Goal: Task Accomplishment & Management: Manage account settings

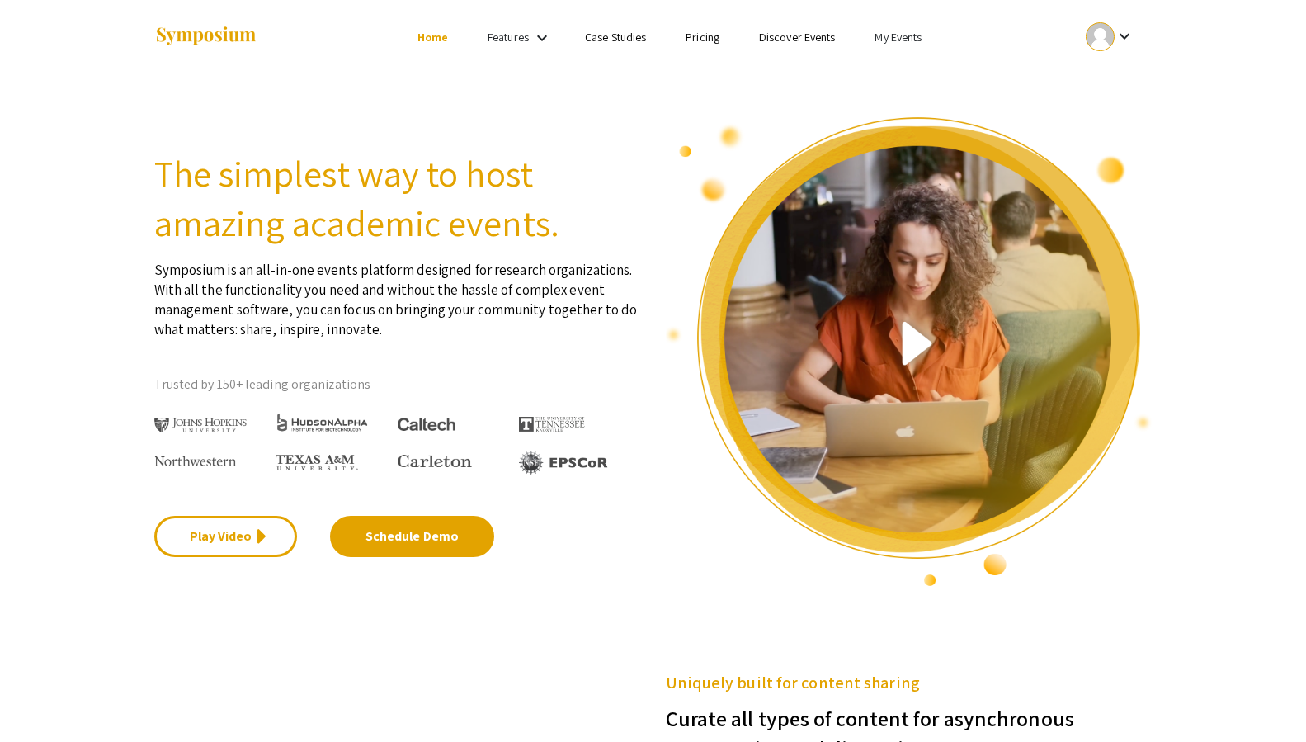
click at [1123, 40] on mat-icon "keyboard_arrow_down" at bounding box center [1125, 36] width 20 height 20
click at [902, 41] on div at bounding box center [653, 371] width 1306 height 742
click at [899, 35] on link "My Events" at bounding box center [898, 37] width 47 height 15
click at [902, 68] on button "Events I've organized" at bounding box center [925, 74] width 141 height 40
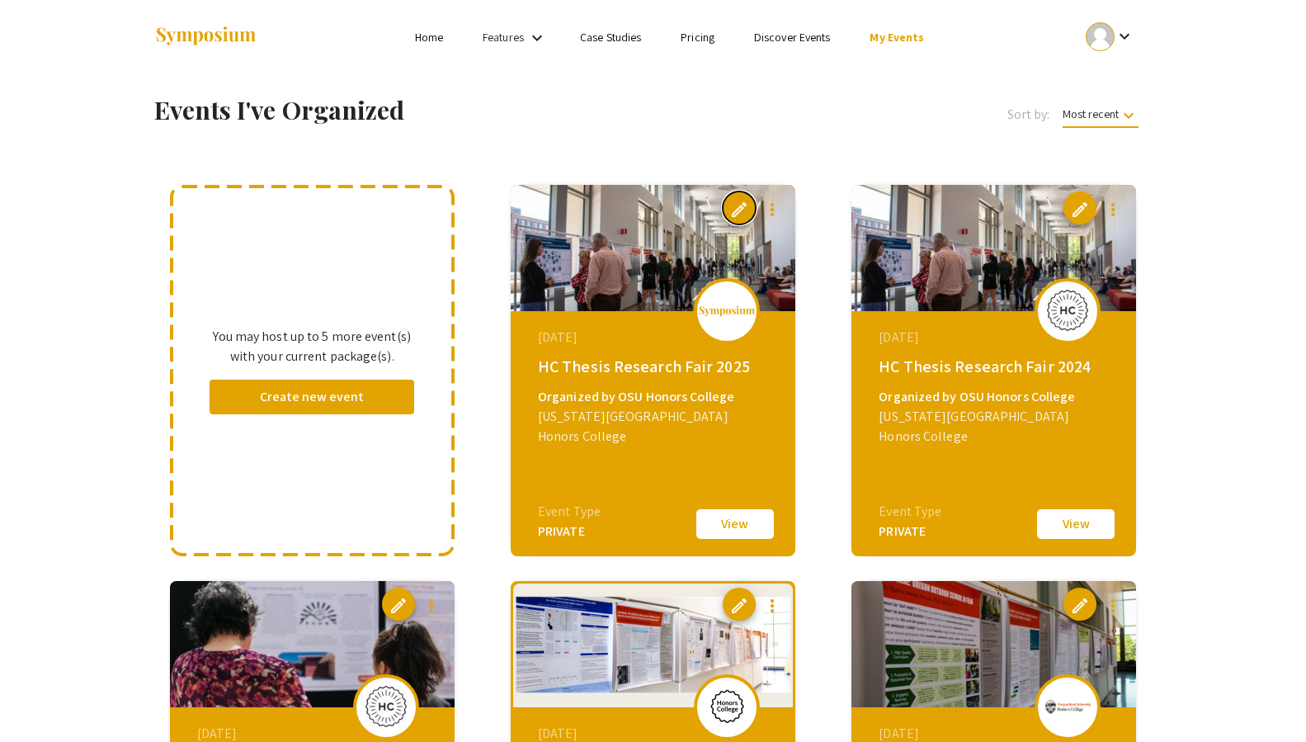
click at [740, 201] on span "edit" at bounding box center [739, 210] width 20 height 20
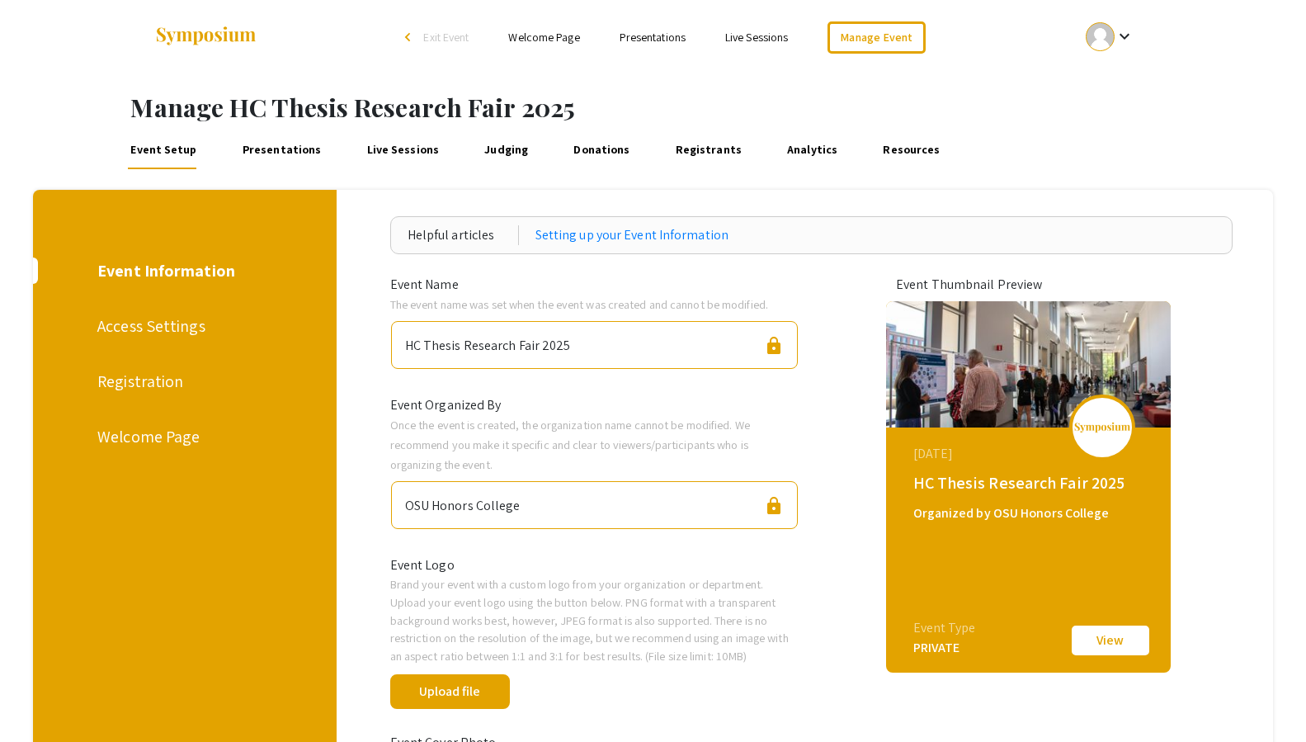
click at [304, 151] on link "Presentations" at bounding box center [281, 150] width 85 height 40
click at [653, 36] on link "Presentations" at bounding box center [653, 37] width 66 height 15
click at [269, 152] on link "Presentations" at bounding box center [281, 150] width 85 height 40
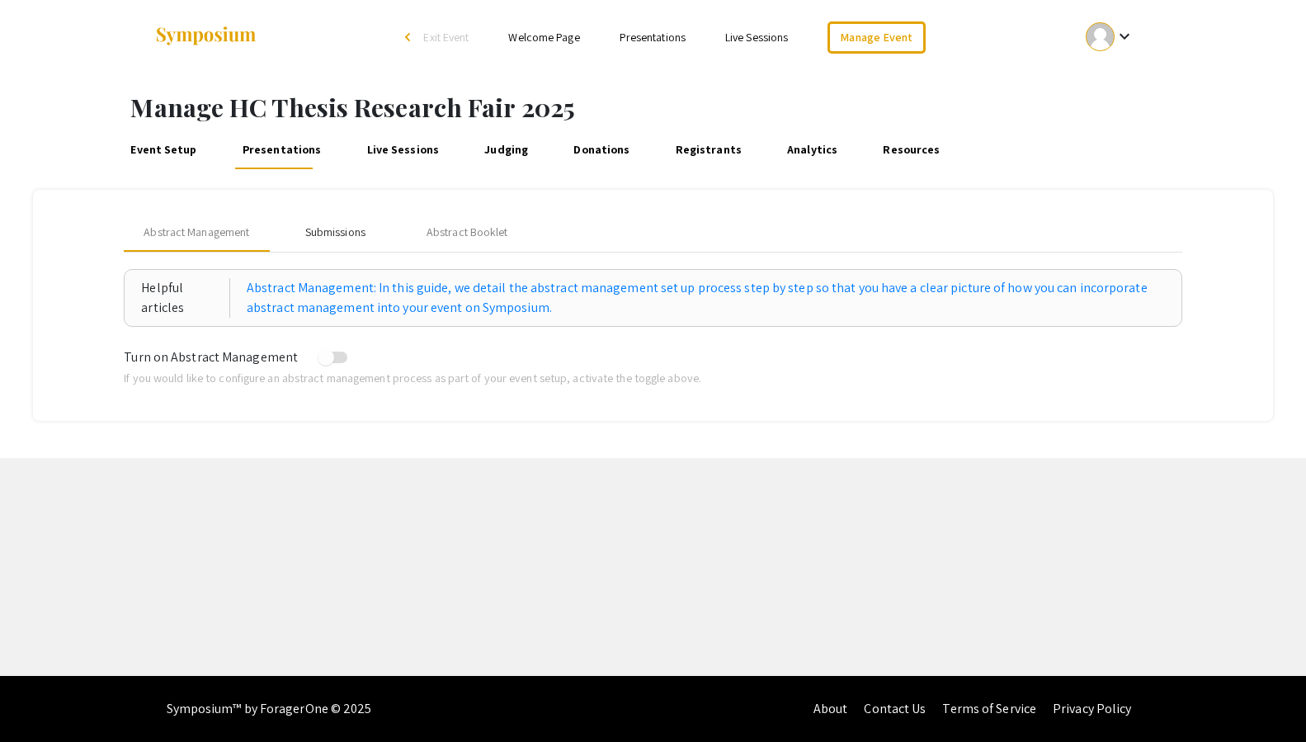
click at [336, 227] on div "Submissions" at bounding box center [335, 232] width 60 height 17
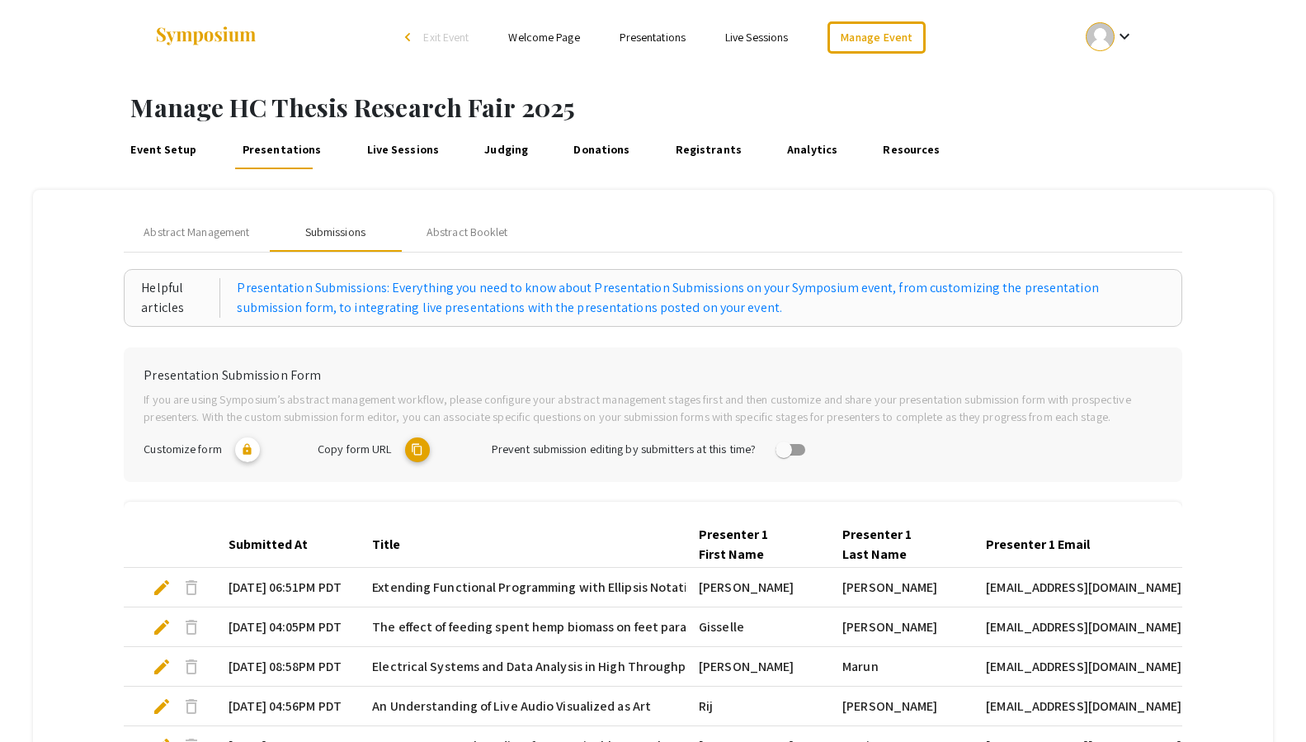
scroll to position [413, 0]
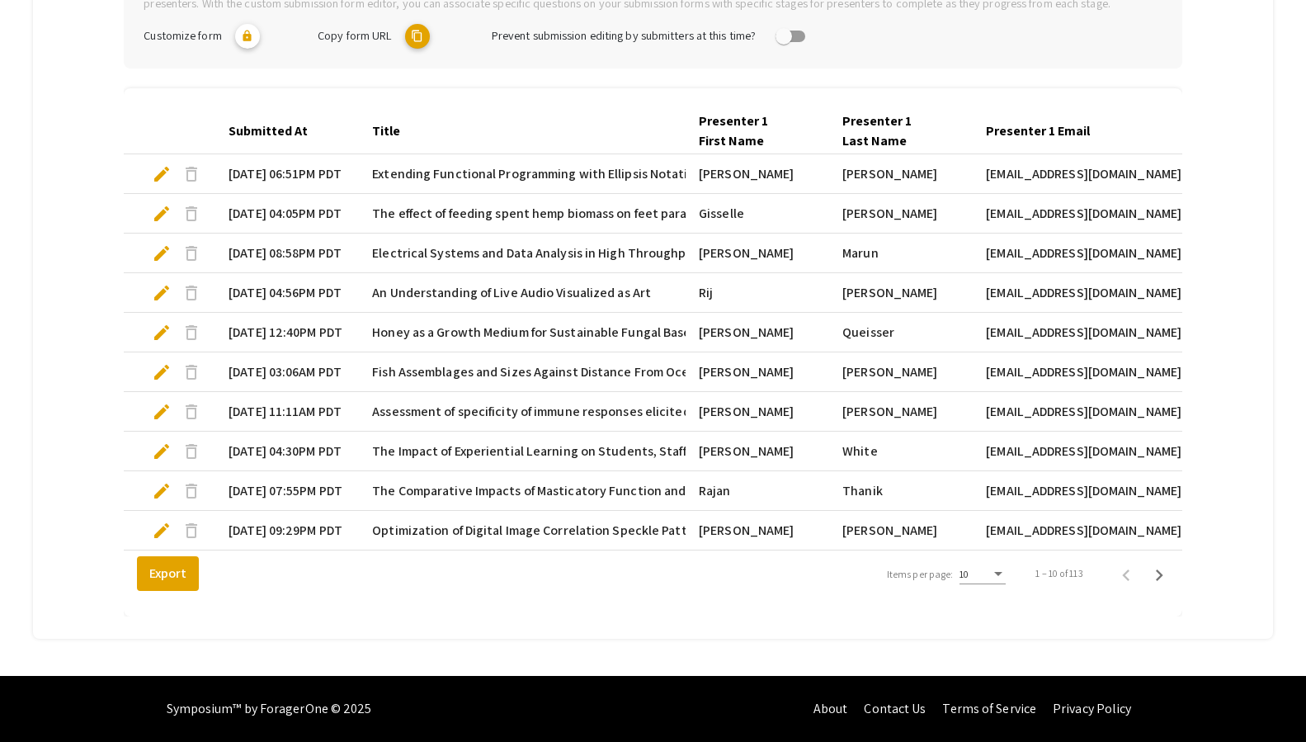
click at [995, 573] on div "Items per page:" at bounding box center [998, 574] width 8 height 4
click at [978, 602] on span "25" at bounding box center [981, 604] width 46 height 30
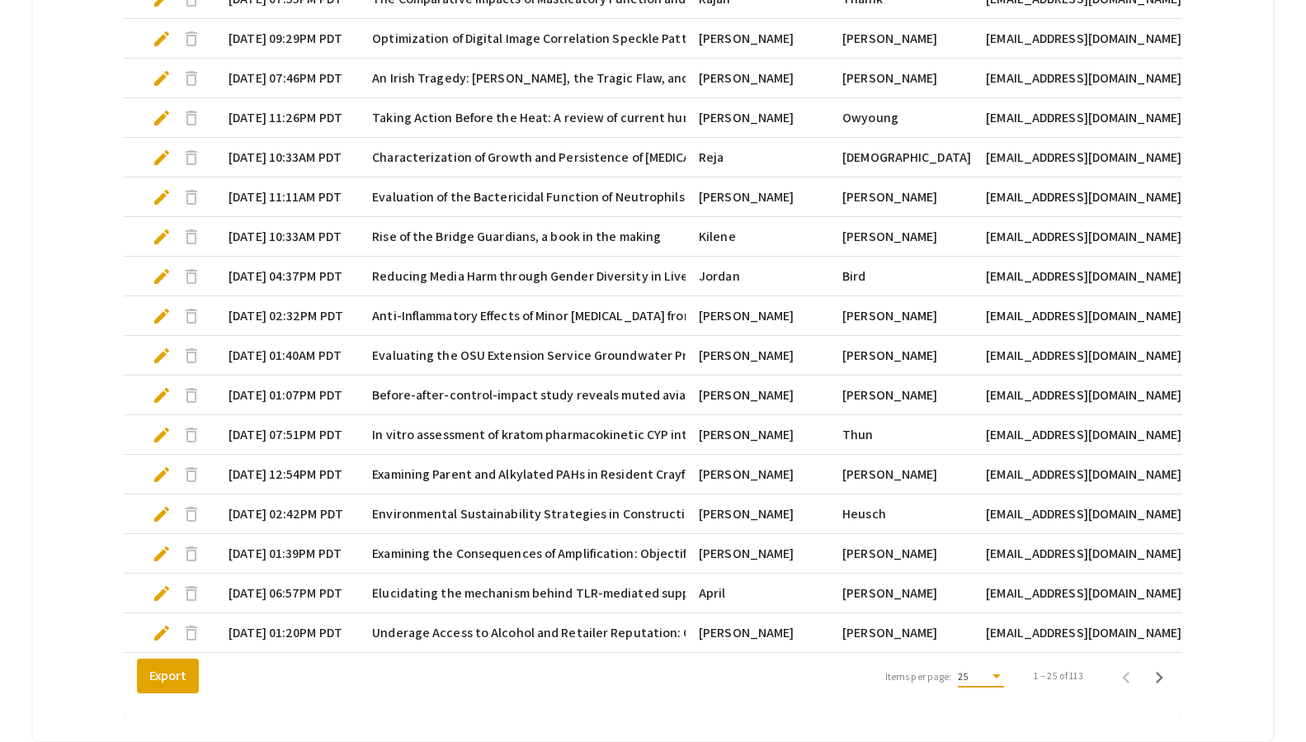
scroll to position [1007, 0]
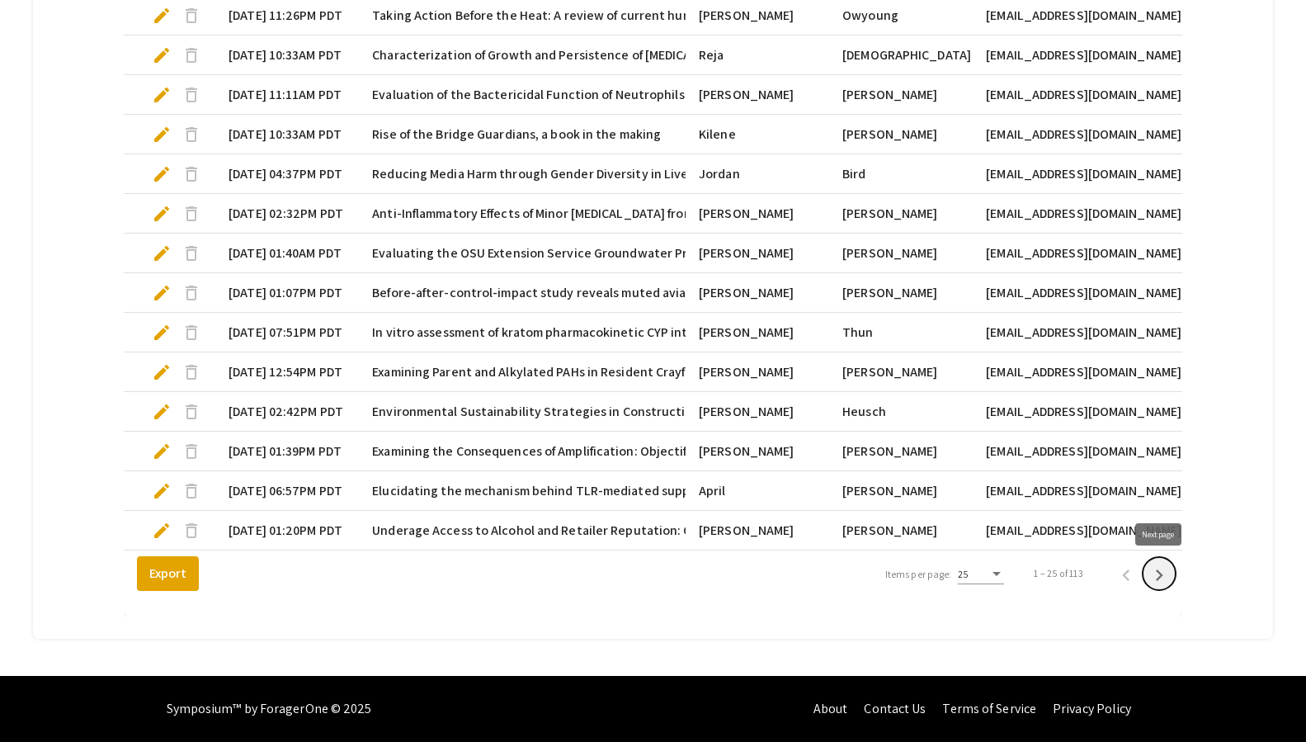
click at [1159, 588] on button "Next page" at bounding box center [1159, 573] width 33 height 33
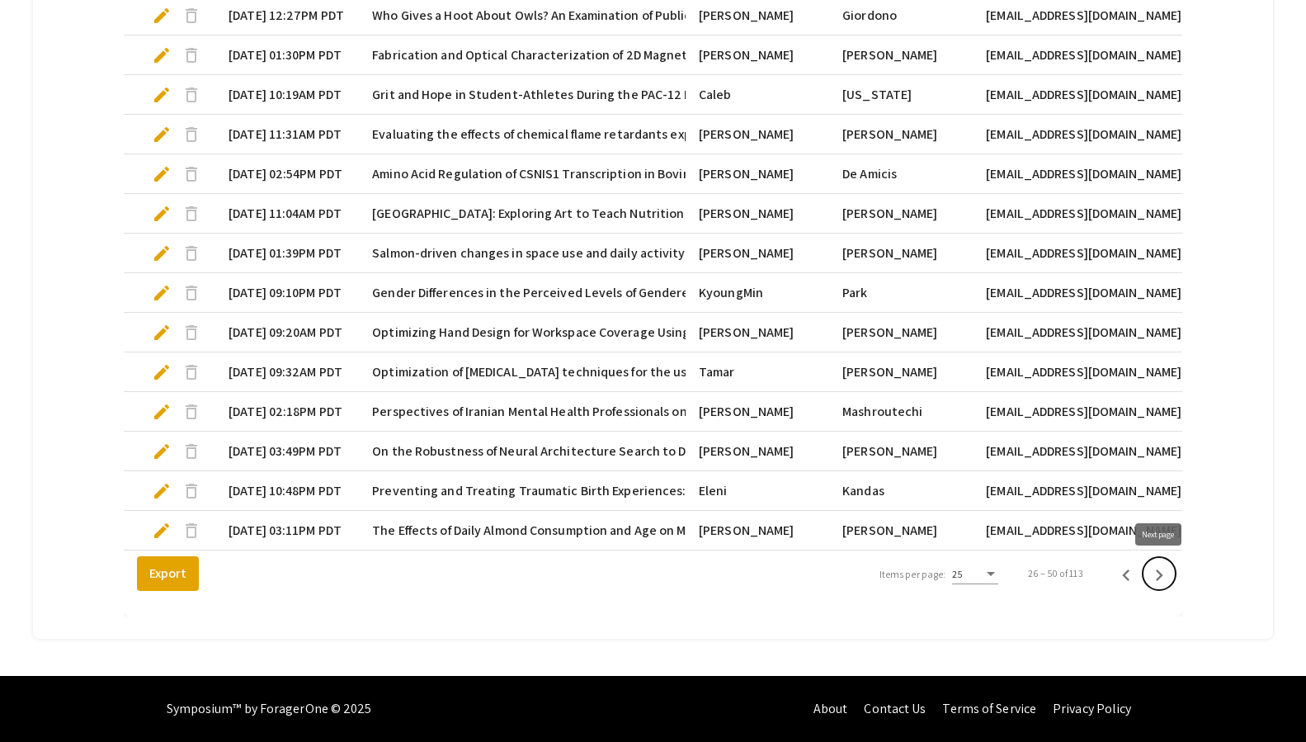
click at [1160, 583] on icon "Next page" at bounding box center [1159, 575] width 23 height 23
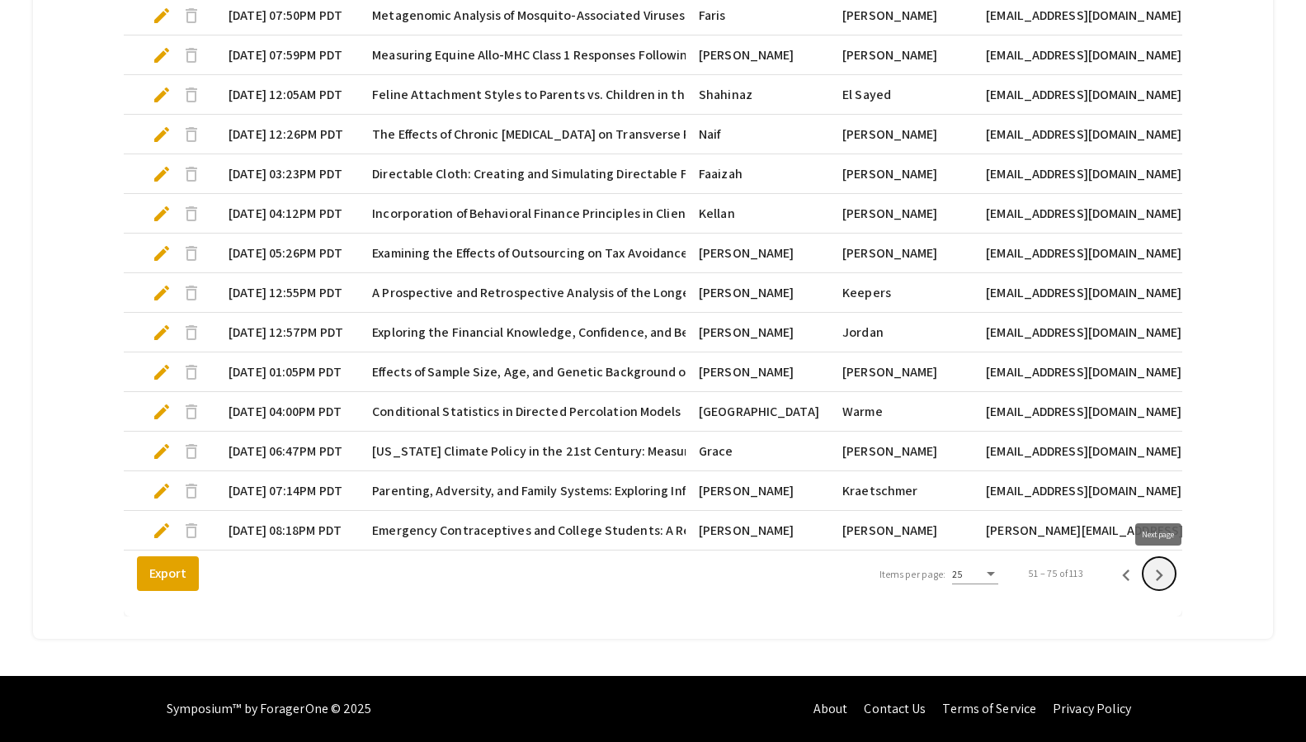
click at [1162, 573] on icon "Next page" at bounding box center [1159, 575] width 23 height 23
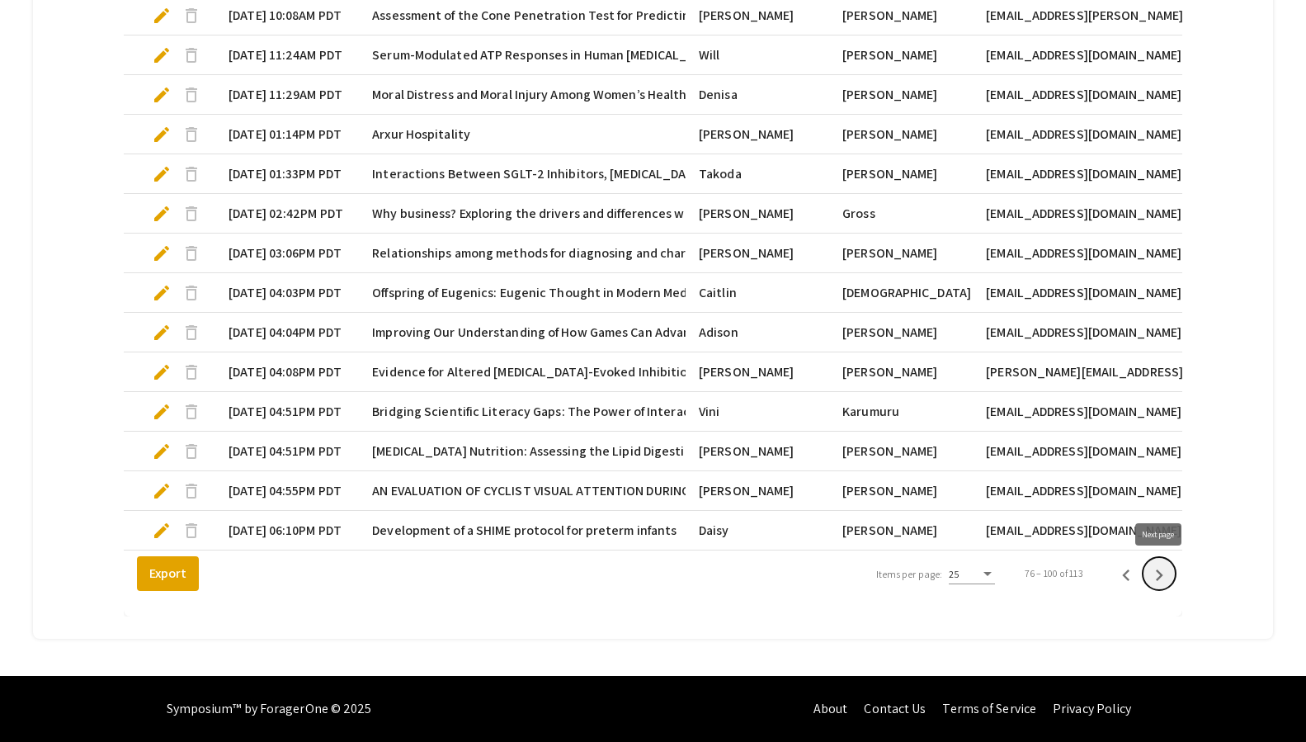
click at [1163, 577] on icon "Next page" at bounding box center [1159, 575] width 23 height 23
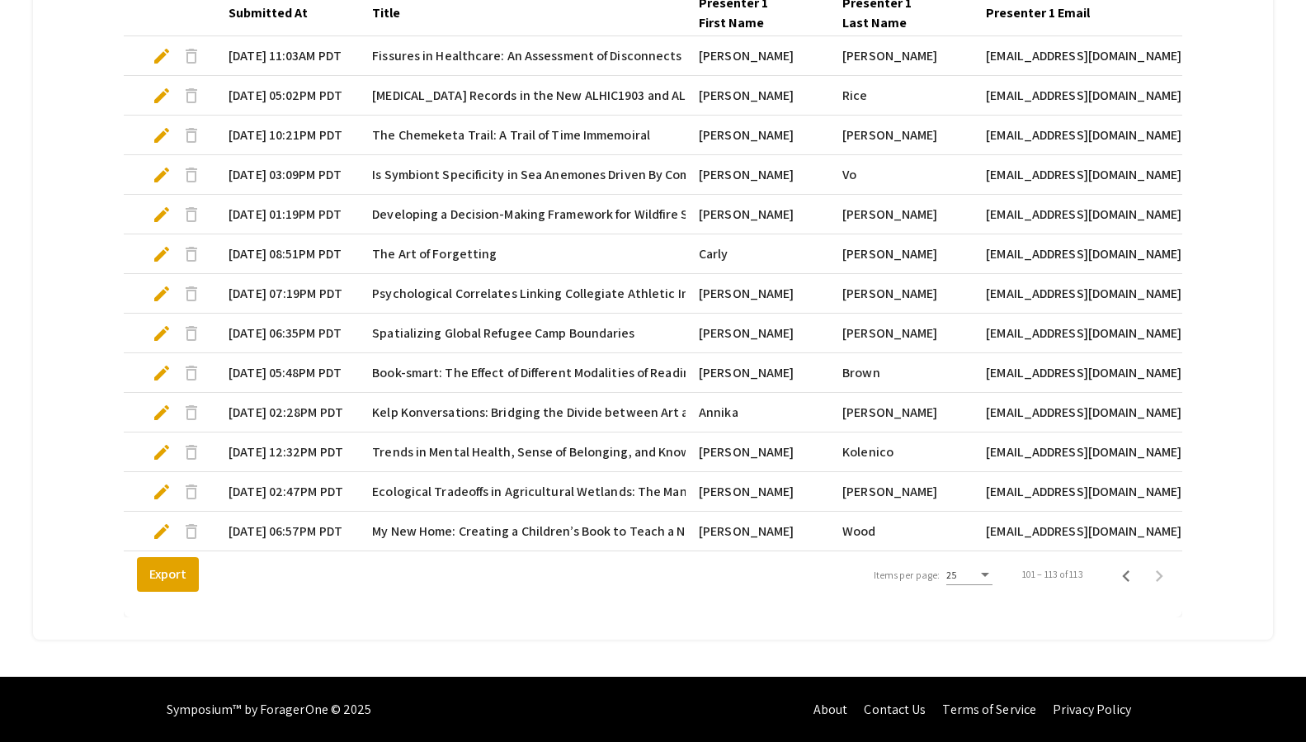
scroll to position [532, 0]
